Goal: Information Seeking & Learning: Find specific fact

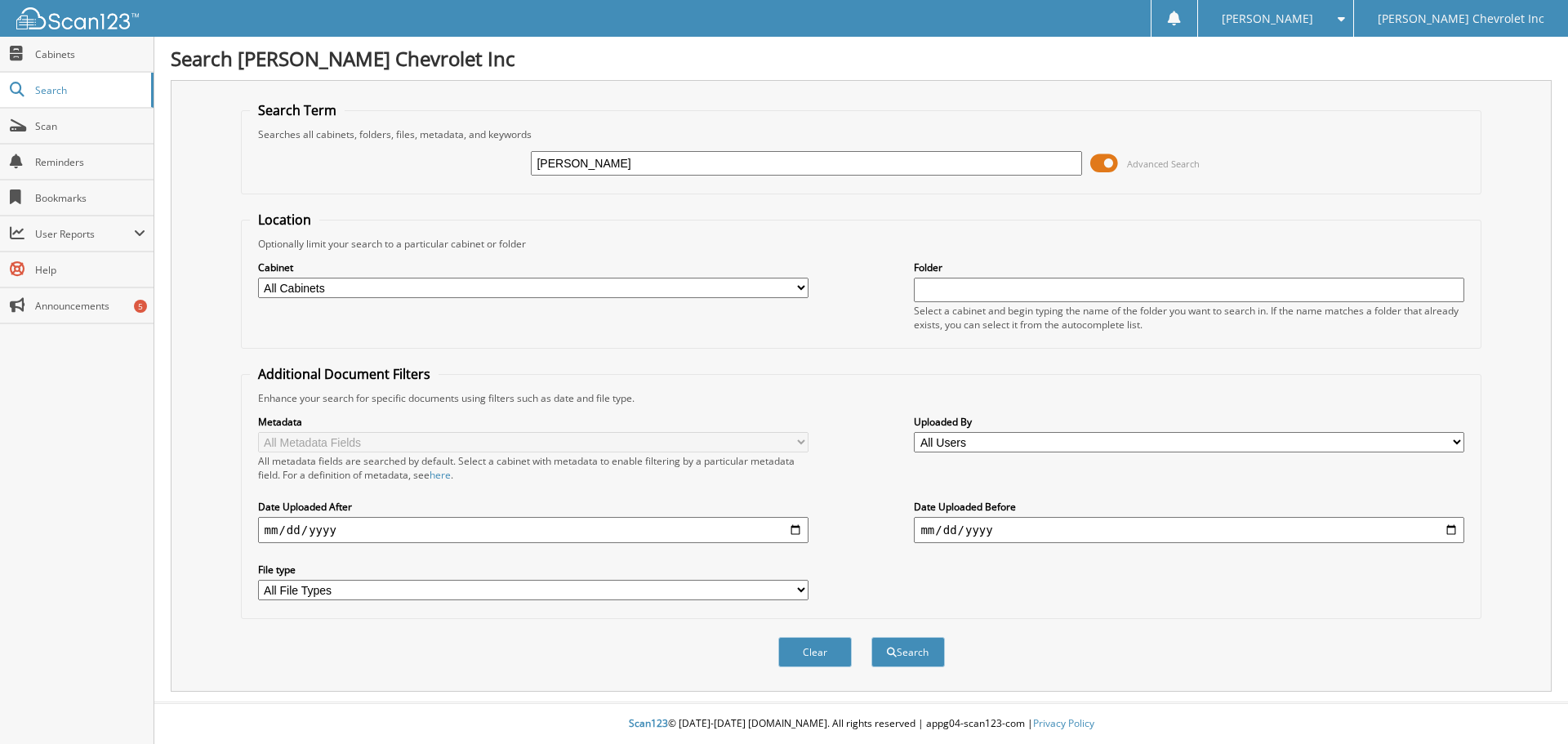
type input "[PERSON_NAME]"
click at [1099, 160] on span at bounding box center [1104, 163] width 28 height 25
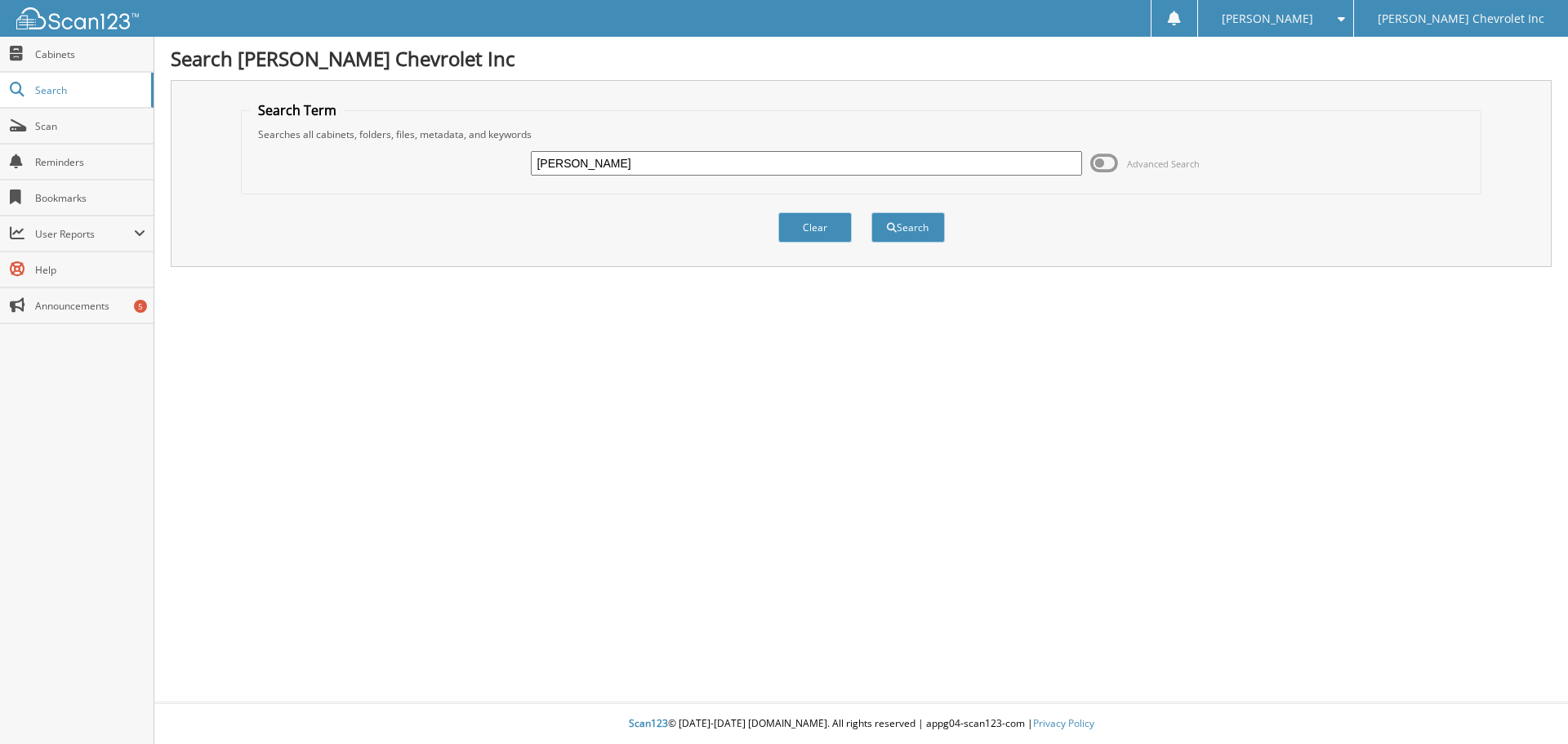
click at [1102, 156] on span at bounding box center [1104, 163] width 28 height 25
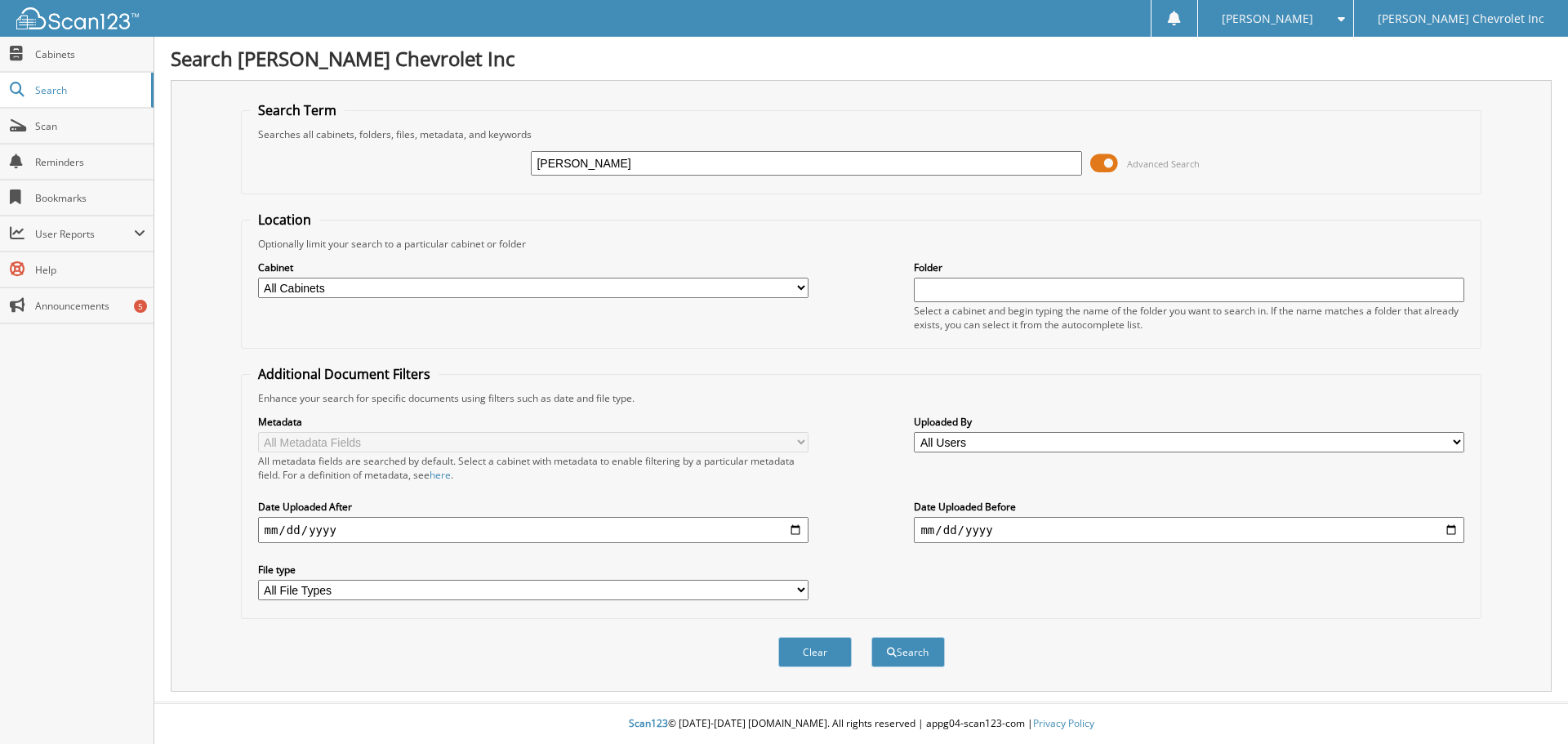
click at [798, 286] on select "All Cabinets ACCOUNTS PAYABLE AUDIT AUTOMATE SERVICE RO CAR DEALS CDK SERVICE R…" at bounding box center [533, 287] width 551 height 20
select select "19507"
click at [258, 278] on select "All Cabinets ACCOUNTS PAYABLE AUDIT AUTOMATE SERVICE RO CAR DEALS CDK SERVICE R…" at bounding box center [533, 287] width 551 height 20
click at [918, 652] on button "Search" at bounding box center [908, 652] width 74 height 30
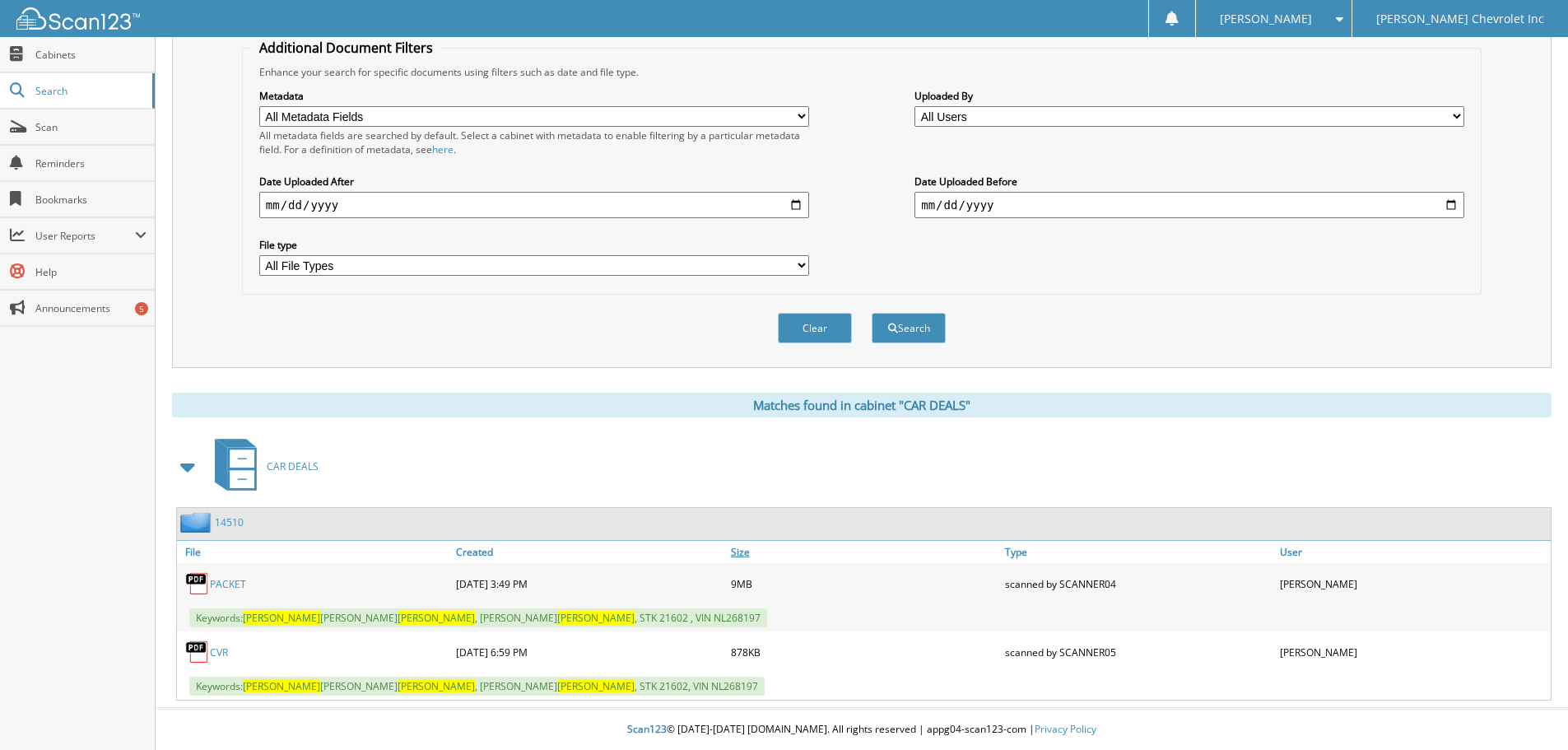
scroll to position [330, 0]
click at [220, 578] on link "PACKET" at bounding box center [228, 584] width 36 height 14
